Goal: Task Accomplishment & Management: Manage account settings

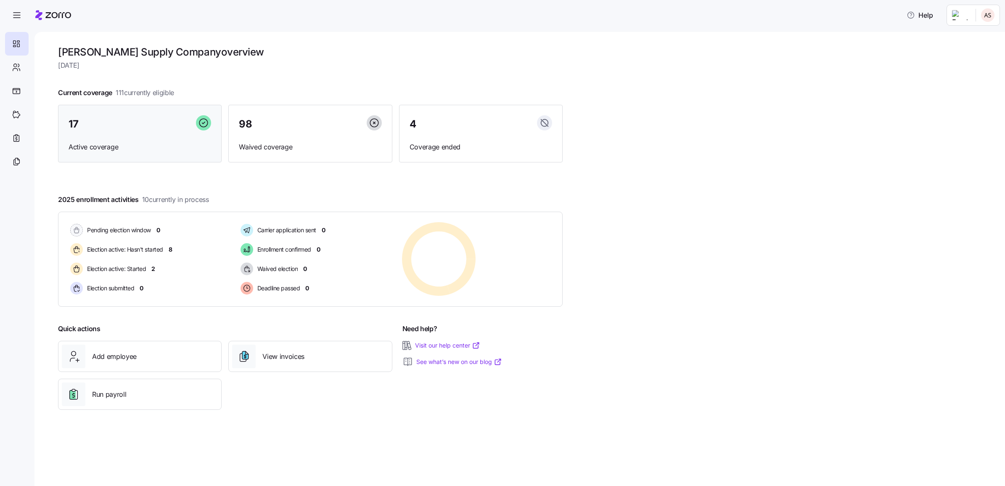
click at [140, 131] on div "17" at bounding box center [140, 124] width 143 height 18
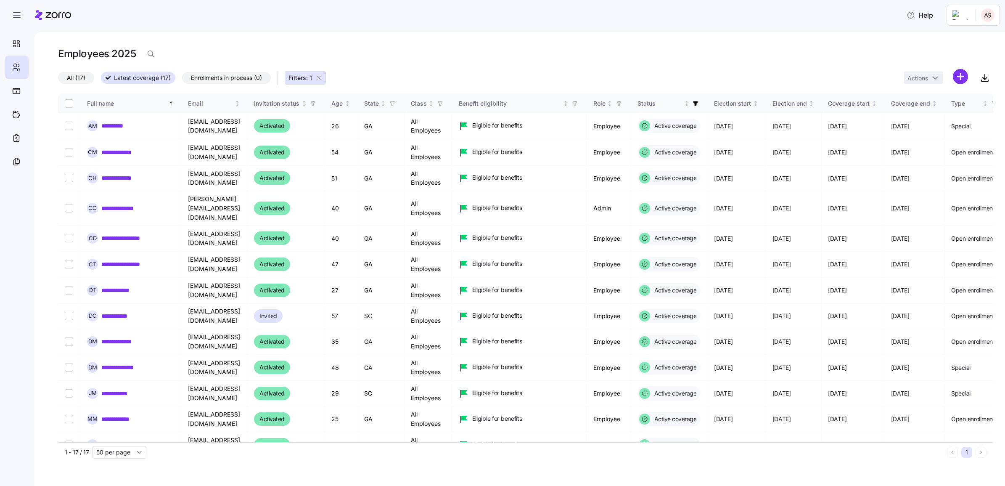
click at [76, 76] on span "All (17)" at bounding box center [76, 77] width 19 height 11
click at [58, 80] on input "All (17)" at bounding box center [58, 80] width 0 height 0
click at [315, 76] on span "Filters: 1" at bounding box center [306, 78] width 34 height 8
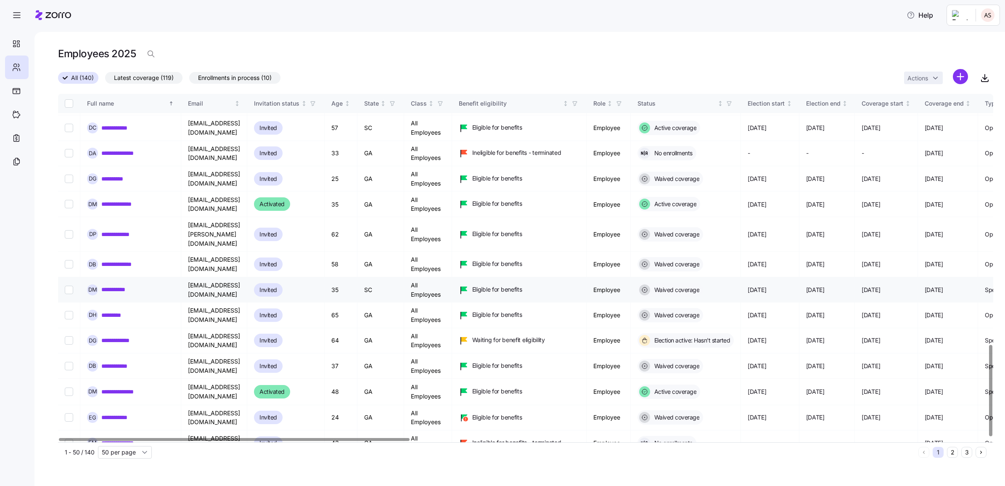
scroll to position [953, 0]
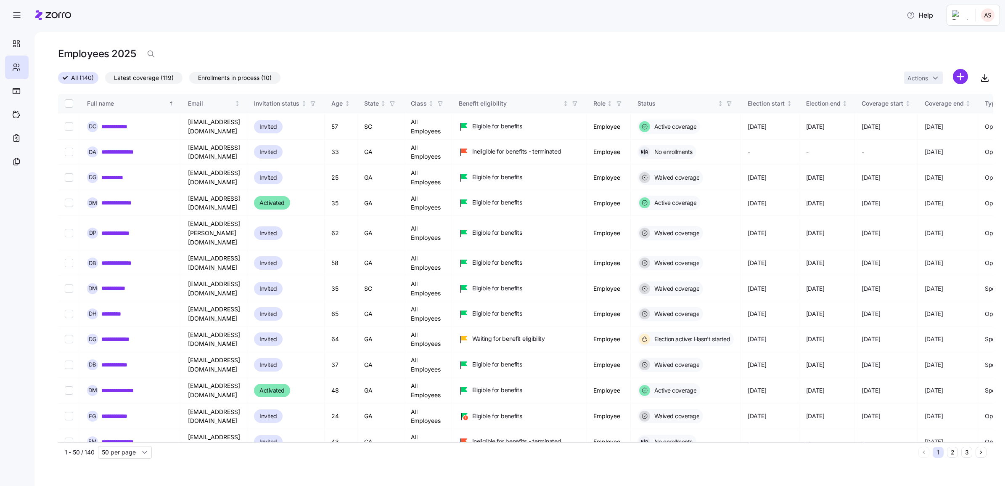
click at [951, 453] on button "2" at bounding box center [952, 452] width 11 height 11
